Goal: Information Seeking & Learning: Learn about a topic

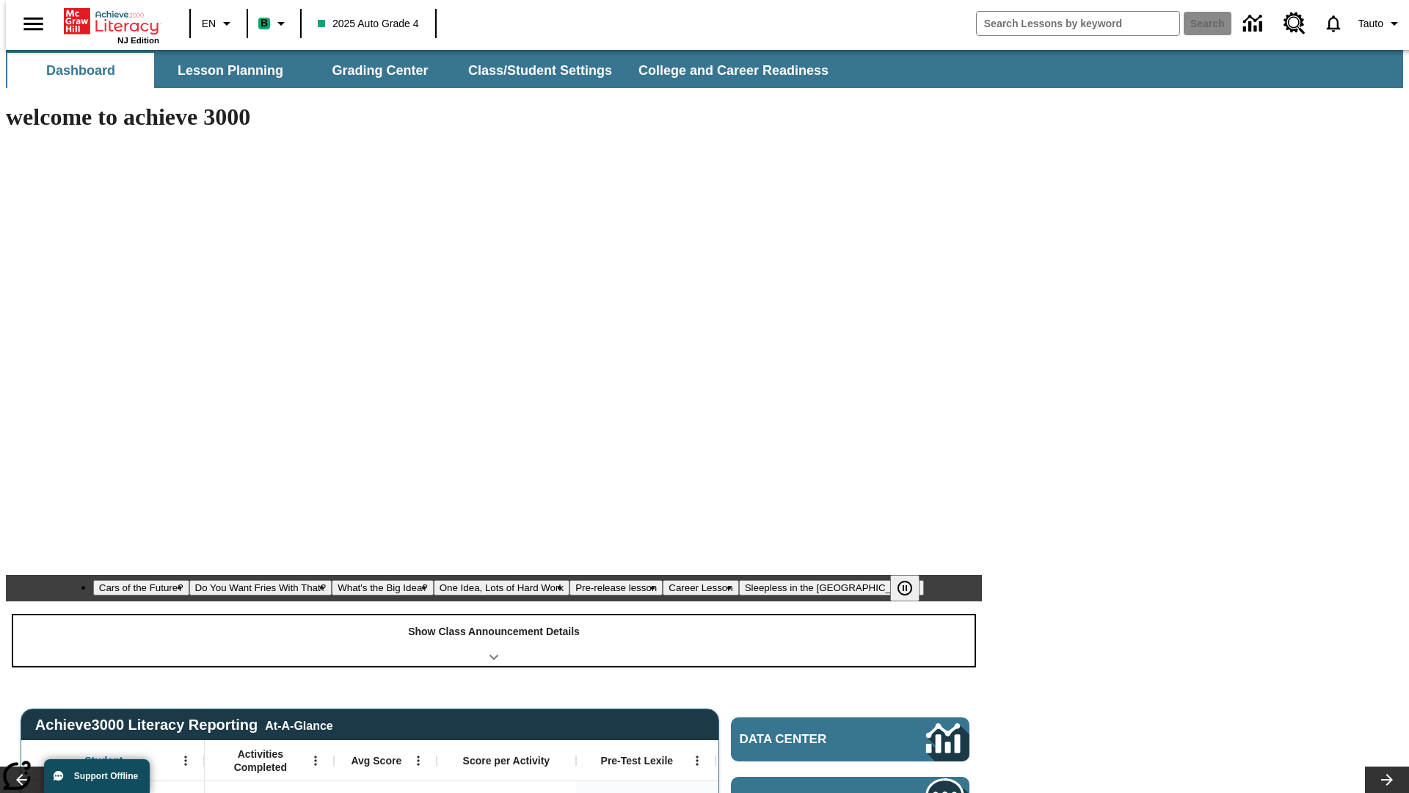
click at [494, 615] on div "Show Class Announcement Details" at bounding box center [494, 640] width 962 height 51
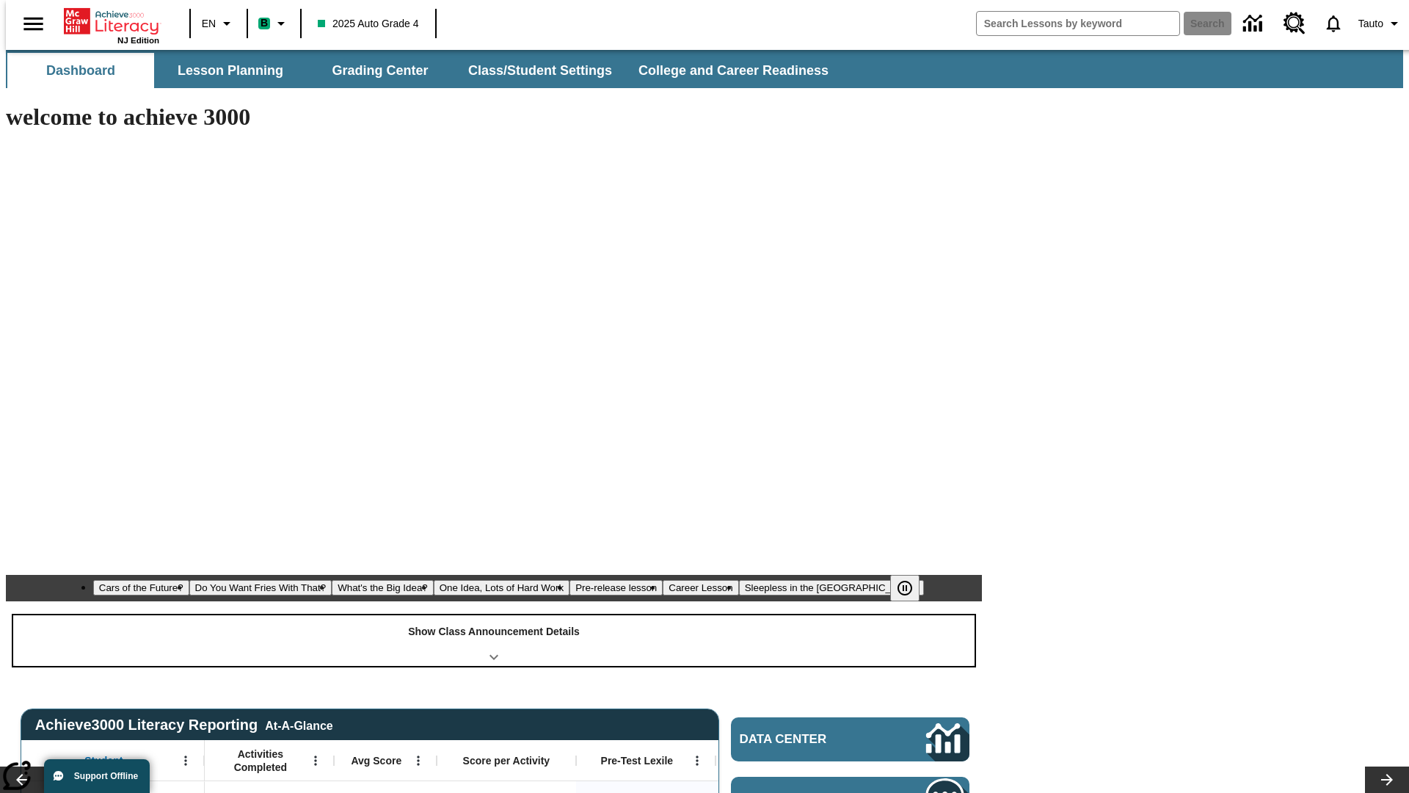
click at [494, 615] on div "Show Class Announcement Details" at bounding box center [494, 640] width 962 height 51
